Goal: Task Accomplishment & Management: Manage account settings

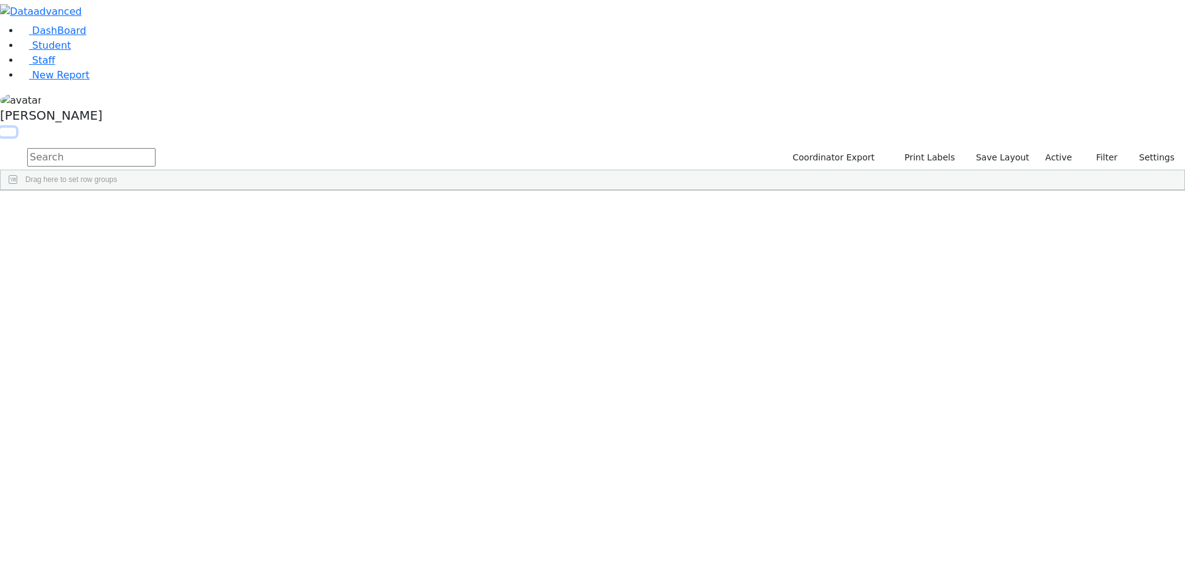
click at [16, 128] on button "button" at bounding box center [8, 132] width 16 height 9
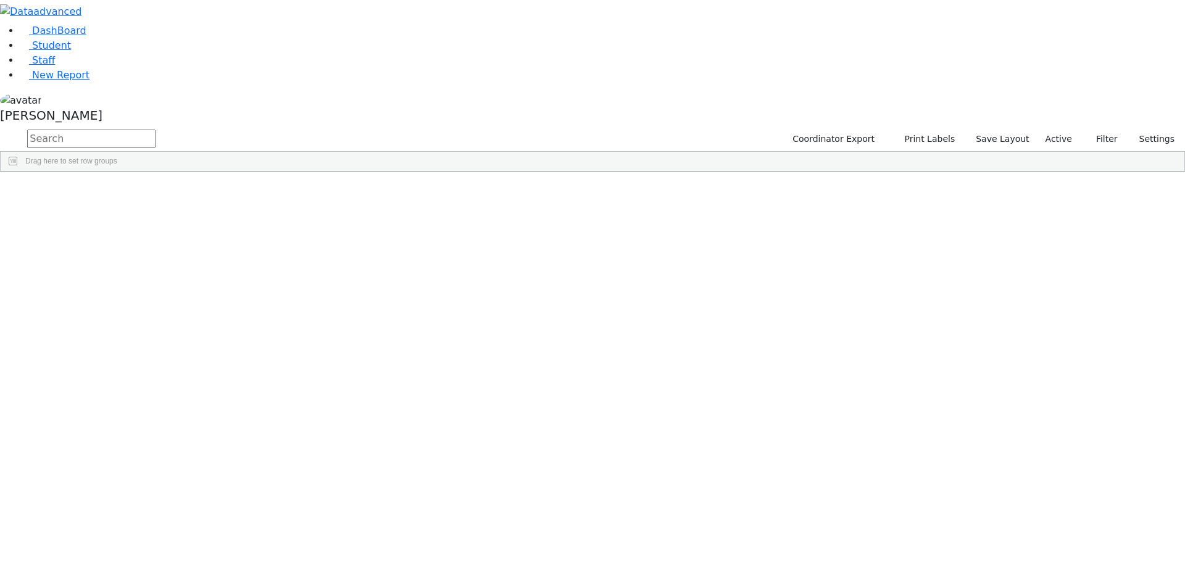
click at [1006, 181] on span at bounding box center [1001, 182] width 10 height 10
click at [937, 178] on span "filter" at bounding box center [932, 183] width 10 height 10
click at [907, 252] on input "checkbox" at bounding box center [902, 254] width 10 height 10
click at [907, 291] on input "checkbox" at bounding box center [902, 296] width 10 height 10
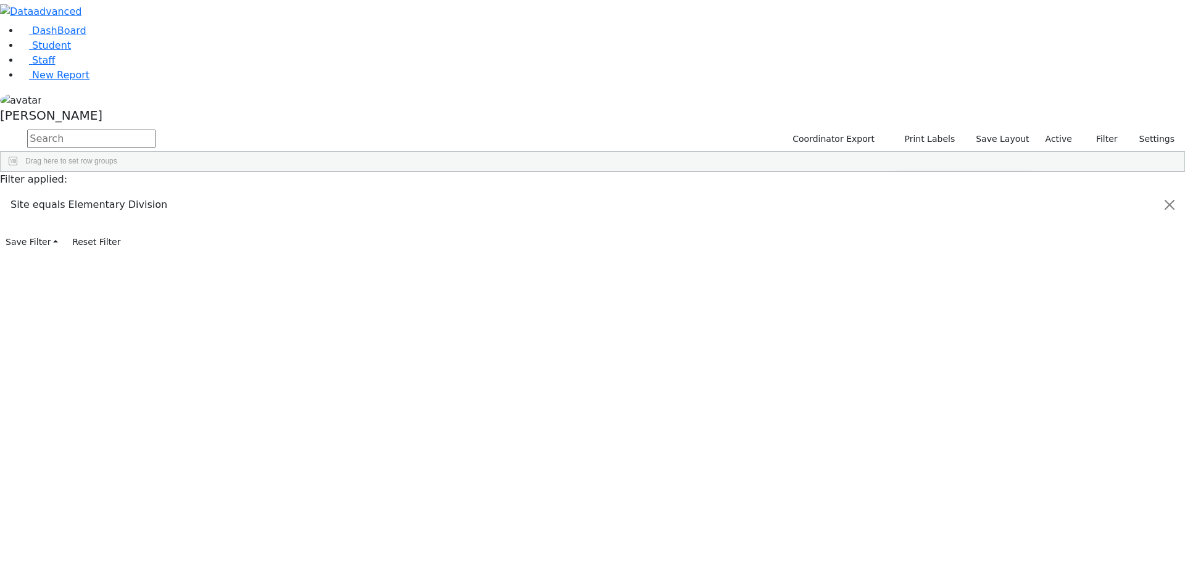
scroll to position [123, 0]
click at [907, 291] on input "checkbox" at bounding box center [902, 293] width 10 height 10
click at [907, 306] on input "checkbox" at bounding box center [902, 308] width 10 height 10
click at [907, 319] on input "checkbox" at bounding box center [902, 323] width 10 height 10
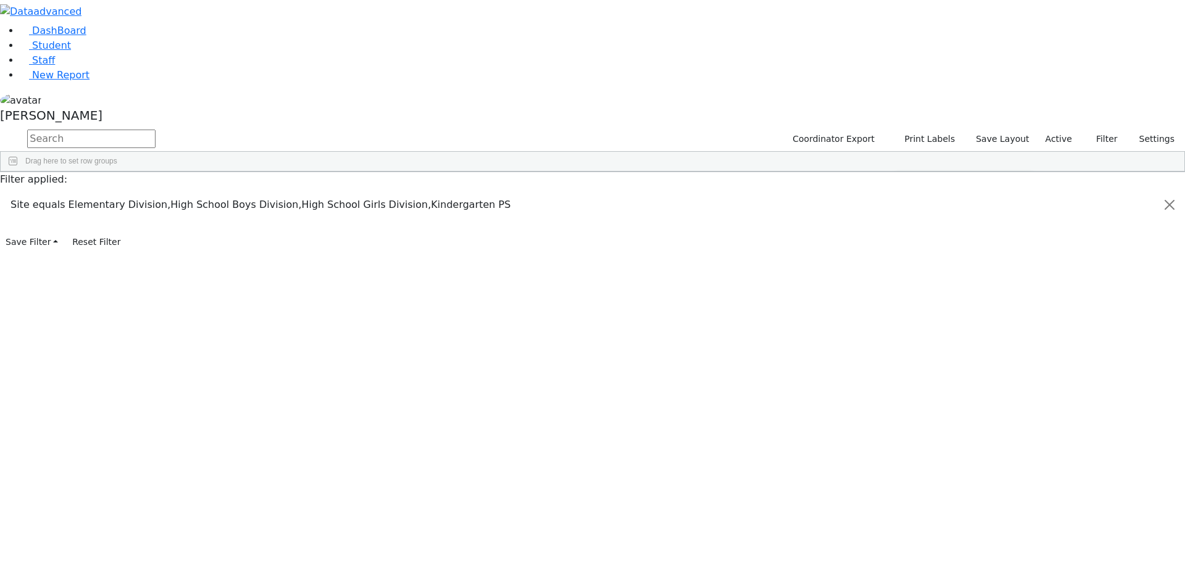
click at [907, 285] on input "checkbox" at bounding box center [902, 288] width 10 height 10
click at [0, 0] on div "Students 186 A 24 K 24 W 24 A 24 K 24 W 24 A" at bounding box center [0, 0] width 0 height 0
click at [122, 128] on div "[PERSON_NAME]" at bounding box center [592, 110] width 1185 height 35
click at [156, 98] on link "Sign Out" at bounding box center [174, 88] width 98 height 20
